Goal: Task Accomplishment & Management: Use online tool/utility

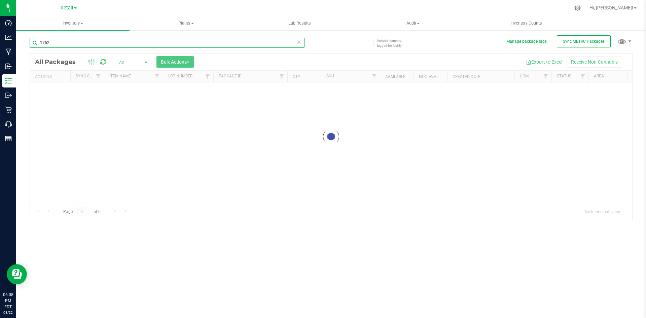
click at [134, 47] on input "1762" at bounding box center [167, 43] width 275 height 10
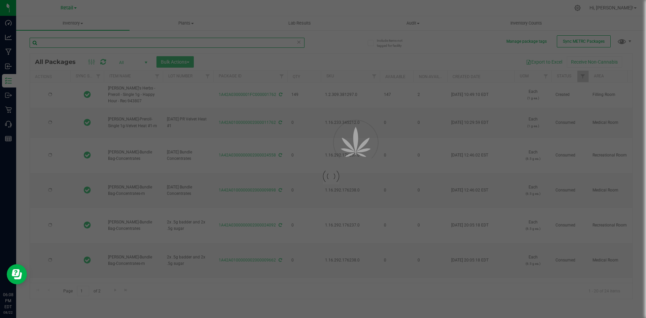
type input "[DATE]"
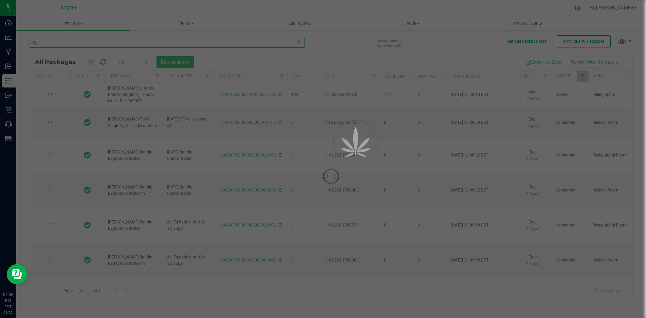
type input "[DATE]"
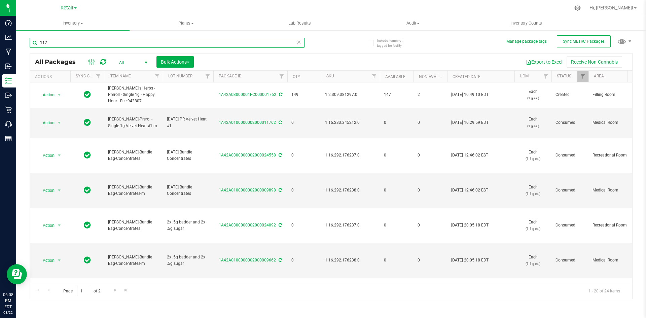
type input "1171"
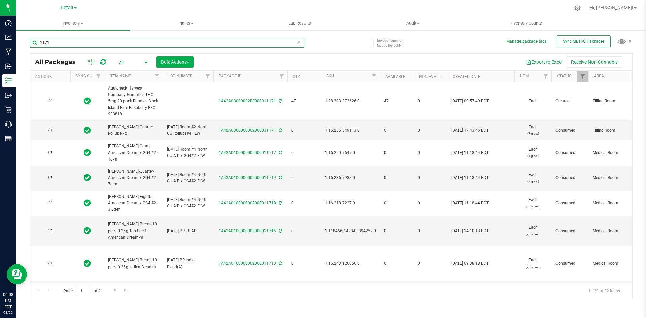
type input "[DATE]"
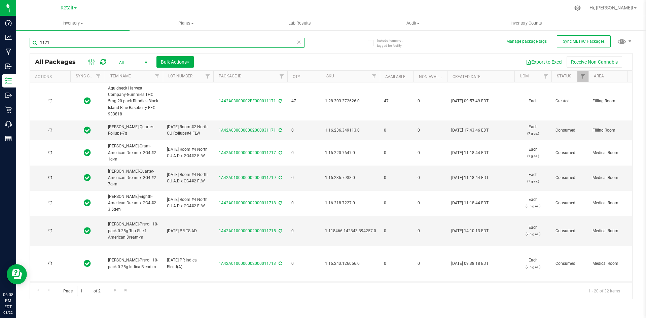
type input "[DATE]"
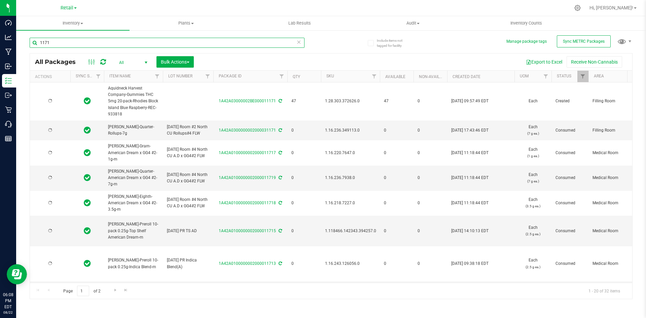
type input "[DATE]"
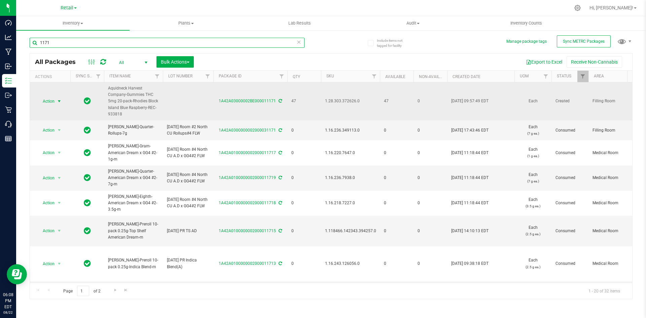
type input "1171"
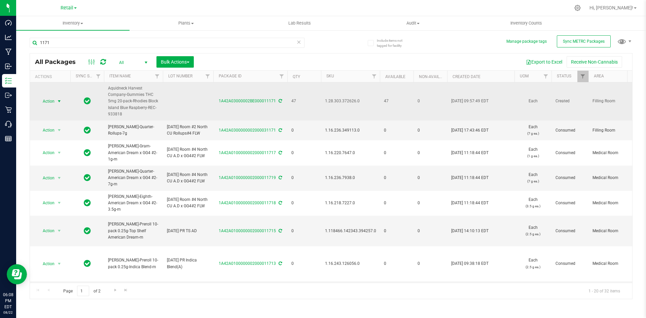
click at [53, 102] on span "Action" at bounding box center [46, 101] width 18 height 9
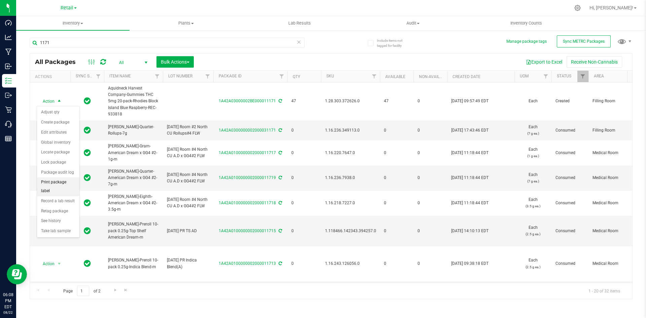
click at [60, 185] on li "Print package label" at bounding box center [58, 186] width 42 height 19
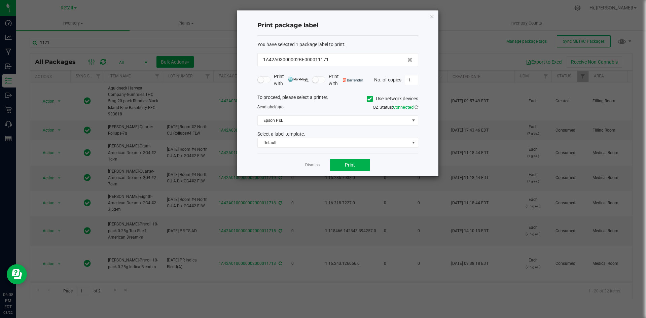
click at [387, 100] on label "Use network devices" at bounding box center [392, 98] width 51 height 7
click at [0, 0] on input "Use network devices" at bounding box center [0, 0] width 0 height 0
click at [363, 120] on span at bounding box center [334, 120] width 152 height 9
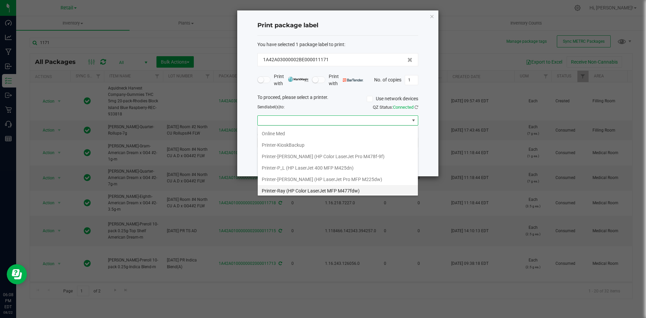
scroll to position [196, 0]
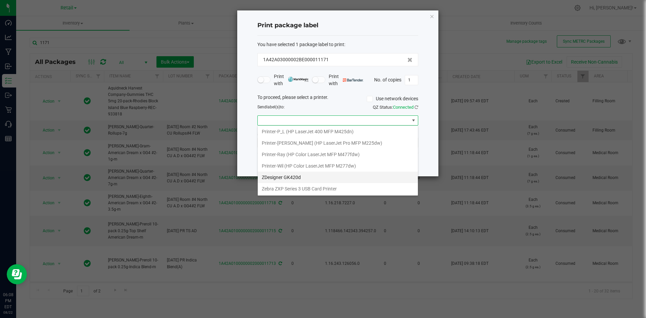
click at [325, 172] on GK420d "ZDesigner GK420d" at bounding box center [338, 177] width 160 height 11
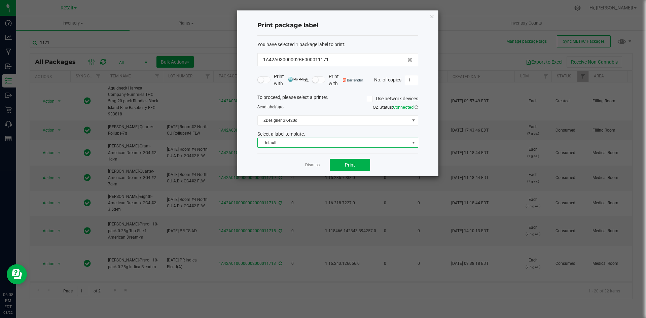
click at [328, 142] on span "Default" at bounding box center [334, 142] width 152 height 9
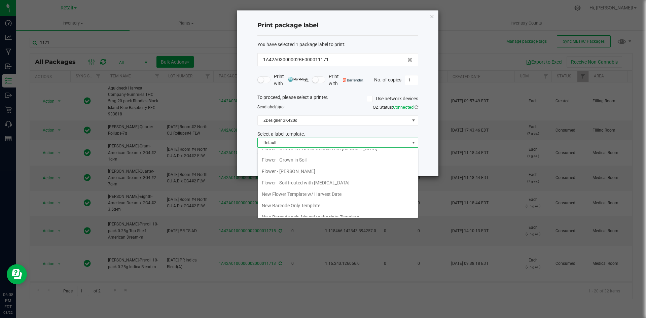
scroll to position [101, 0]
click at [320, 190] on li "New Barcode Only Template" at bounding box center [338, 191] width 160 height 11
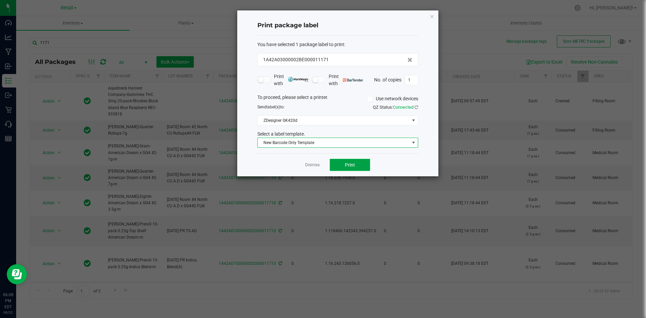
click at [361, 161] on button "Print" at bounding box center [350, 165] width 40 height 12
